Goal: Task Accomplishment & Management: Use online tool/utility

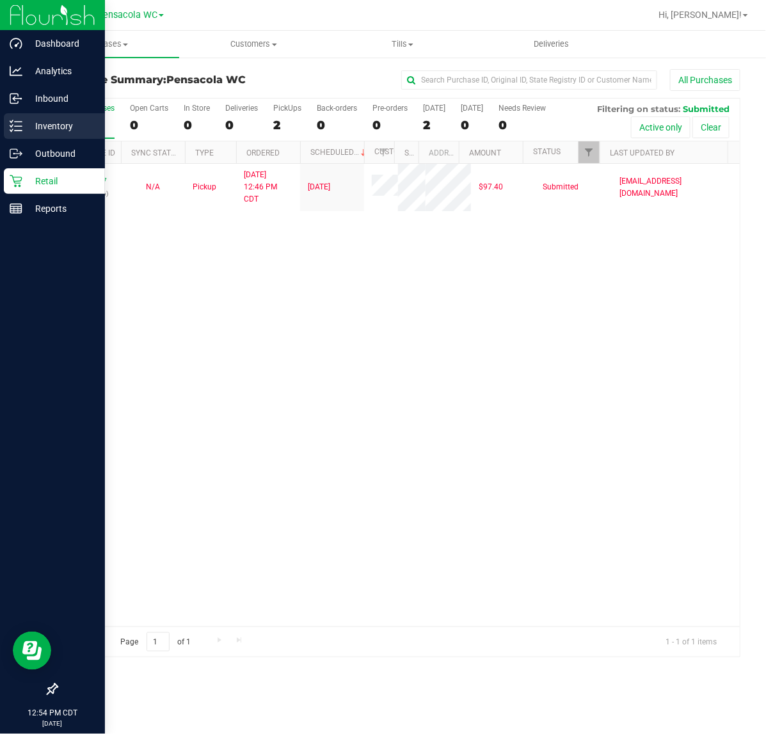
click at [22, 128] on p "Inventory" at bounding box center [60, 125] width 77 height 15
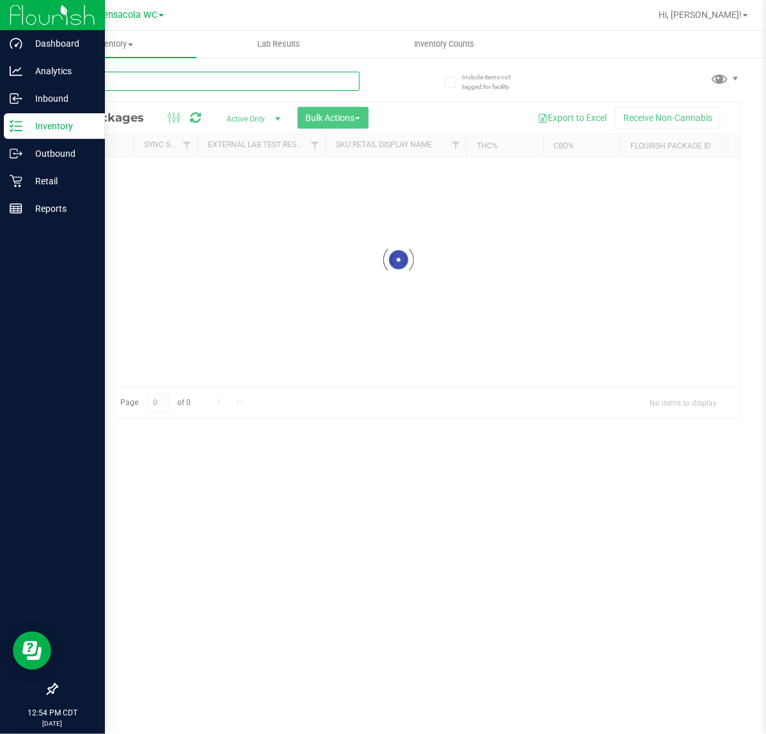
click at [106, 82] on input "text" at bounding box center [207, 81] width 303 height 19
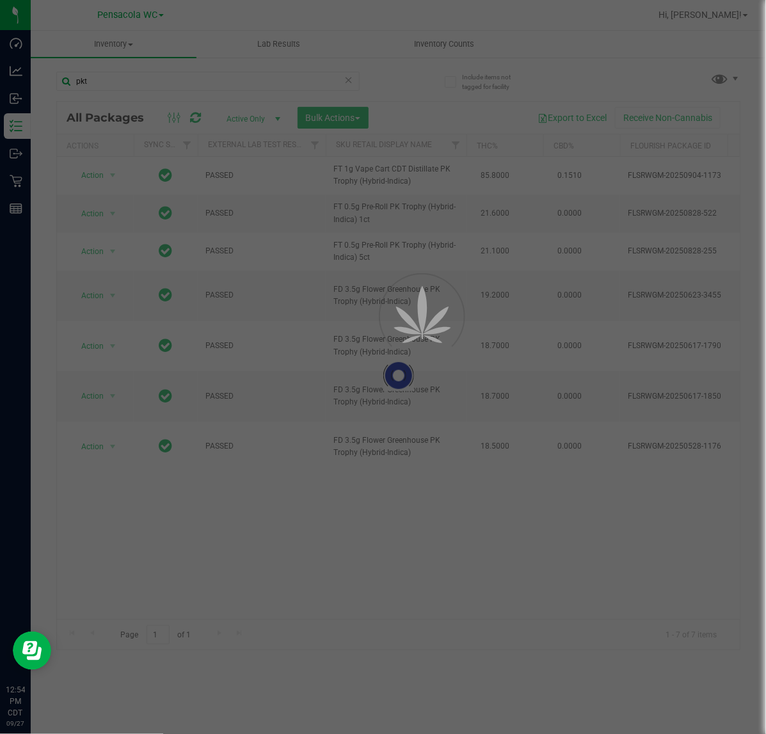
click at [142, 77] on div at bounding box center [383, 367] width 766 height 734
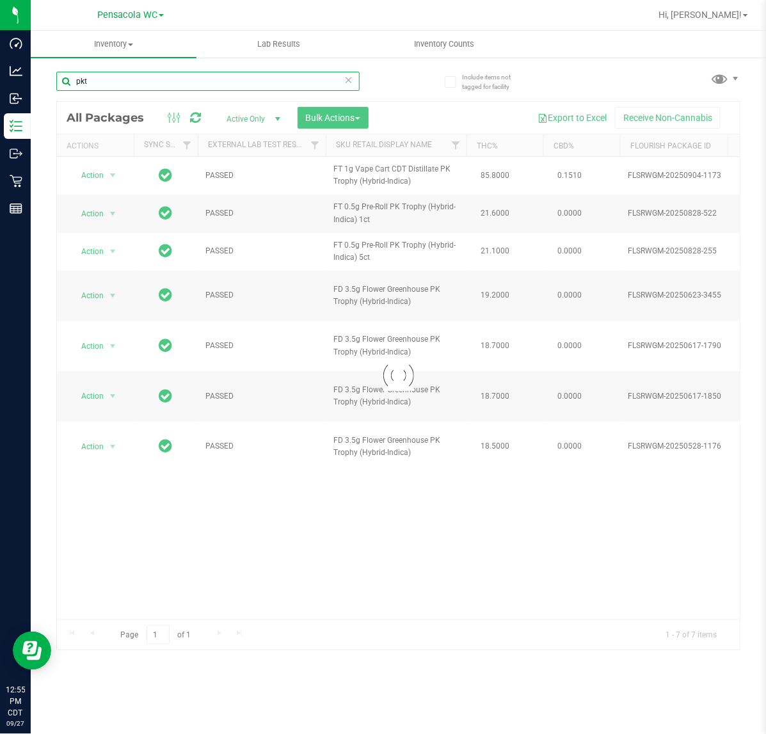
click at [129, 74] on input "pkt" at bounding box center [207, 81] width 303 height 19
paste input "FT 0.5g Pre-Roll PK Trophy (Hybrid-Indica) 5c"
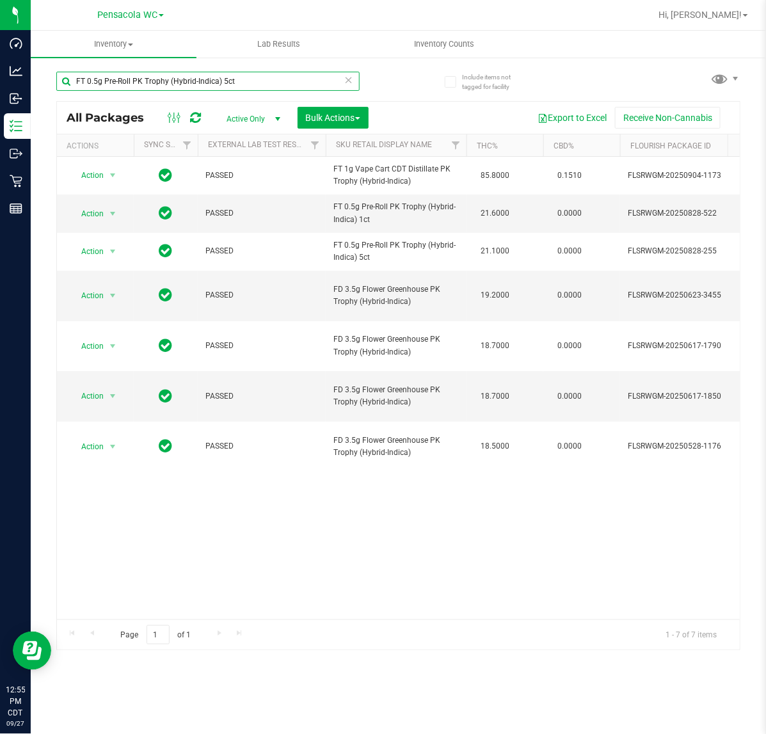
type input "FT 0.5g Pre-Roll PK Trophy (Hybrid-Indica) 5ct"
